Goal: Find specific page/section: Find specific page/section

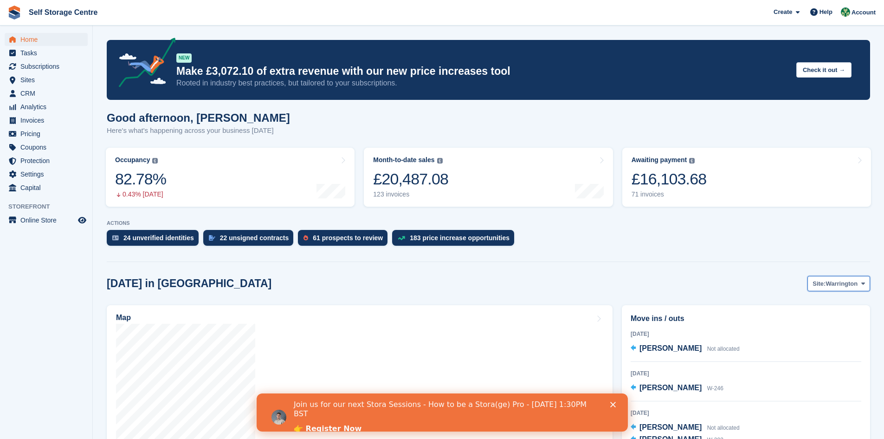
click at [426, 282] on icon at bounding box center [864, 283] width 4 height 6
click at [426, 305] on link "Winsford" at bounding box center [826, 322] width 81 height 17
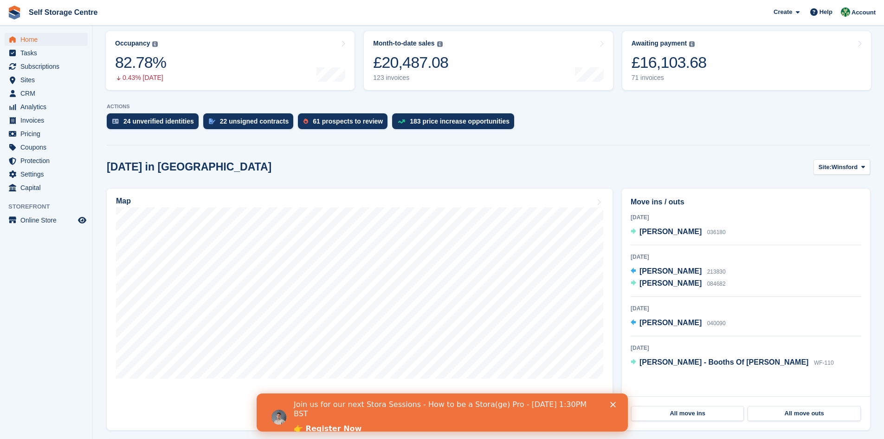
scroll to position [139, 0]
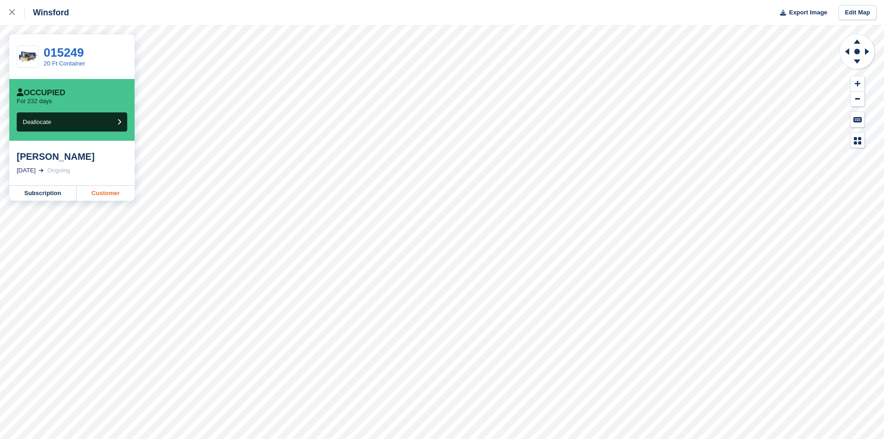
click at [98, 192] on link "Customer" at bounding box center [106, 193] width 58 height 15
